Goal: Task Accomplishment & Management: Manage account settings

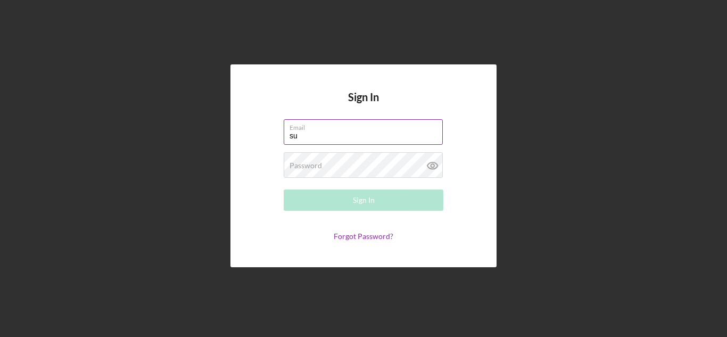
type input "[EMAIL_ADDRESS][DOMAIN_NAME]"
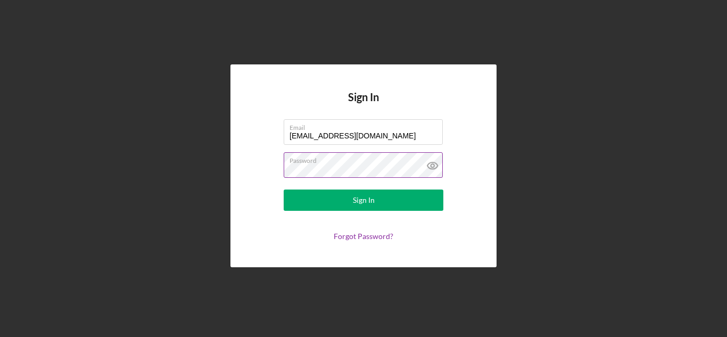
click at [430, 163] on icon at bounding box center [433, 165] width 10 height 7
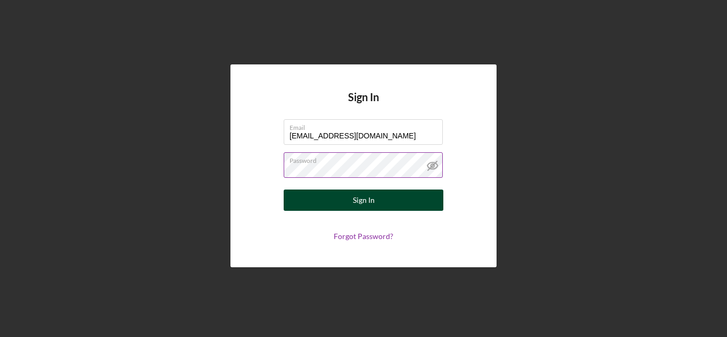
click at [369, 203] on div "Sign In" at bounding box center [364, 200] width 22 height 21
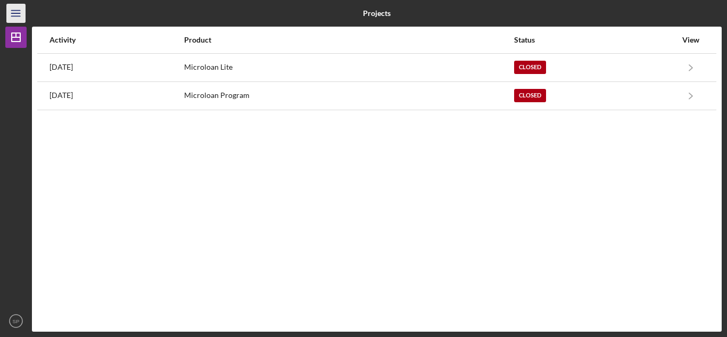
click at [14, 13] on icon "Icon/Menu" at bounding box center [16, 14] width 24 height 24
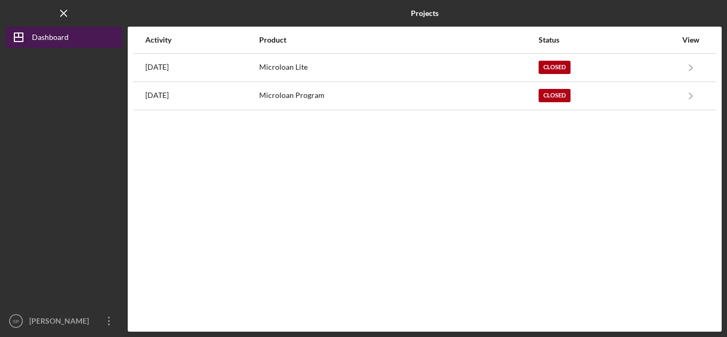
click at [54, 38] on div "Dashboard" at bounding box center [50, 39] width 37 height 24
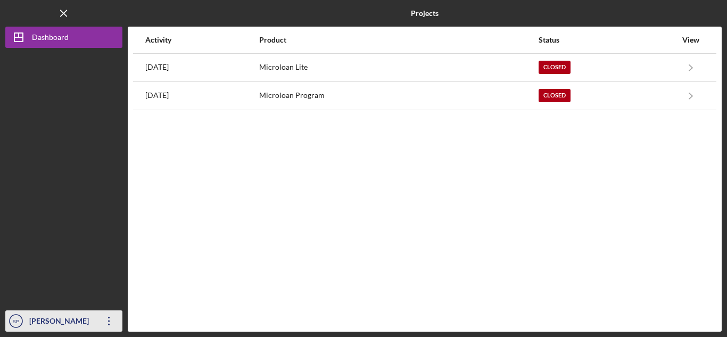
click at [104, 321] on icon "Icon/Overflow" at bounding box center [109, 321] width 27 height 27
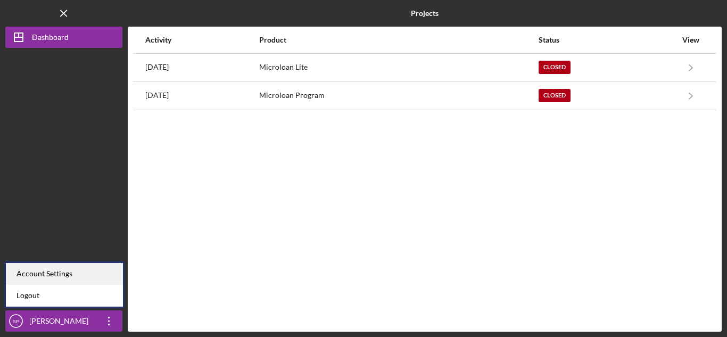
click at [40, 267] on div "Account Settings" at bounding box center [64, 274] width 117 height 22
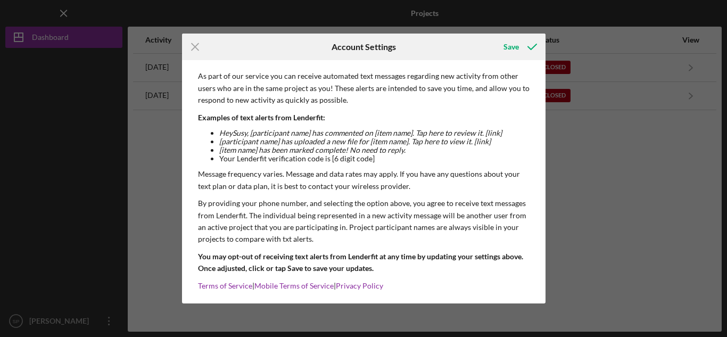
scroll to position [132, 0]
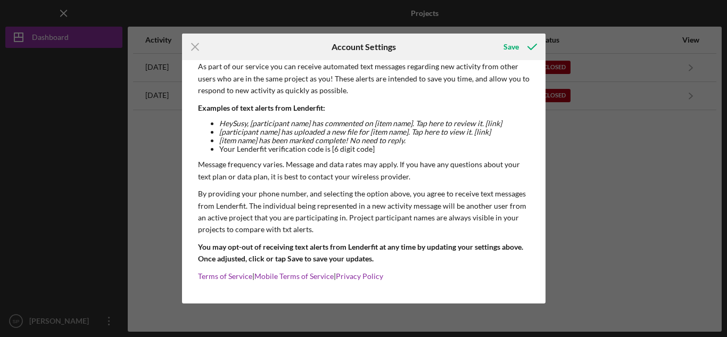
click at [91, 170] on div "Icon/Menu Close Account Settings Save Email Address [EMAIL_ADDRESS][DOMAIN_NAME…" at bounding box center [363, 168] width 727 height 337
click at [54, 200] on div "Icon/Menu Close Account Settings Save Email Address [EMAIL_ADDRESS][DOMAIN_NAME…" at bounding box center [363, 168] width 727 height 337
click at [195, 46] on icon "Icon/Menu Close" at bounding box center [195, 47] width 27 height 27
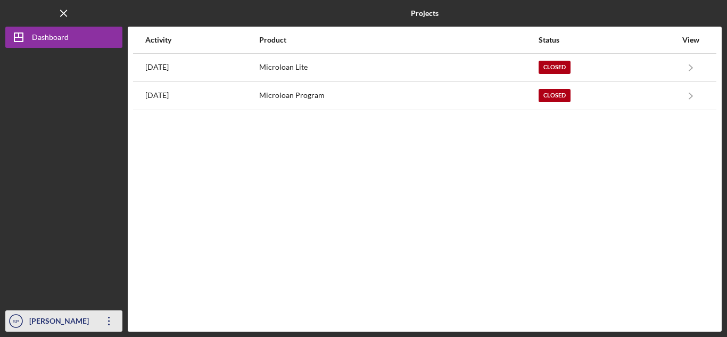
click at [112, 317] on icon "Icon/Overflow" at bounding box center [109, 321] width 27 height 27
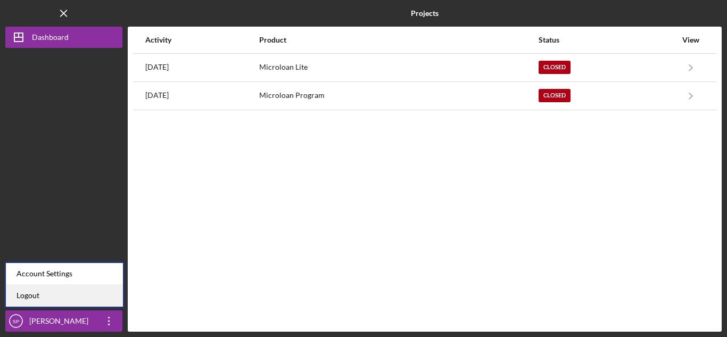
click at [23, 295] on link "Logout" at bounding box center [64, 296] width 117 height 22
